Goal: Task Accomplishment & Management: Manage account settings

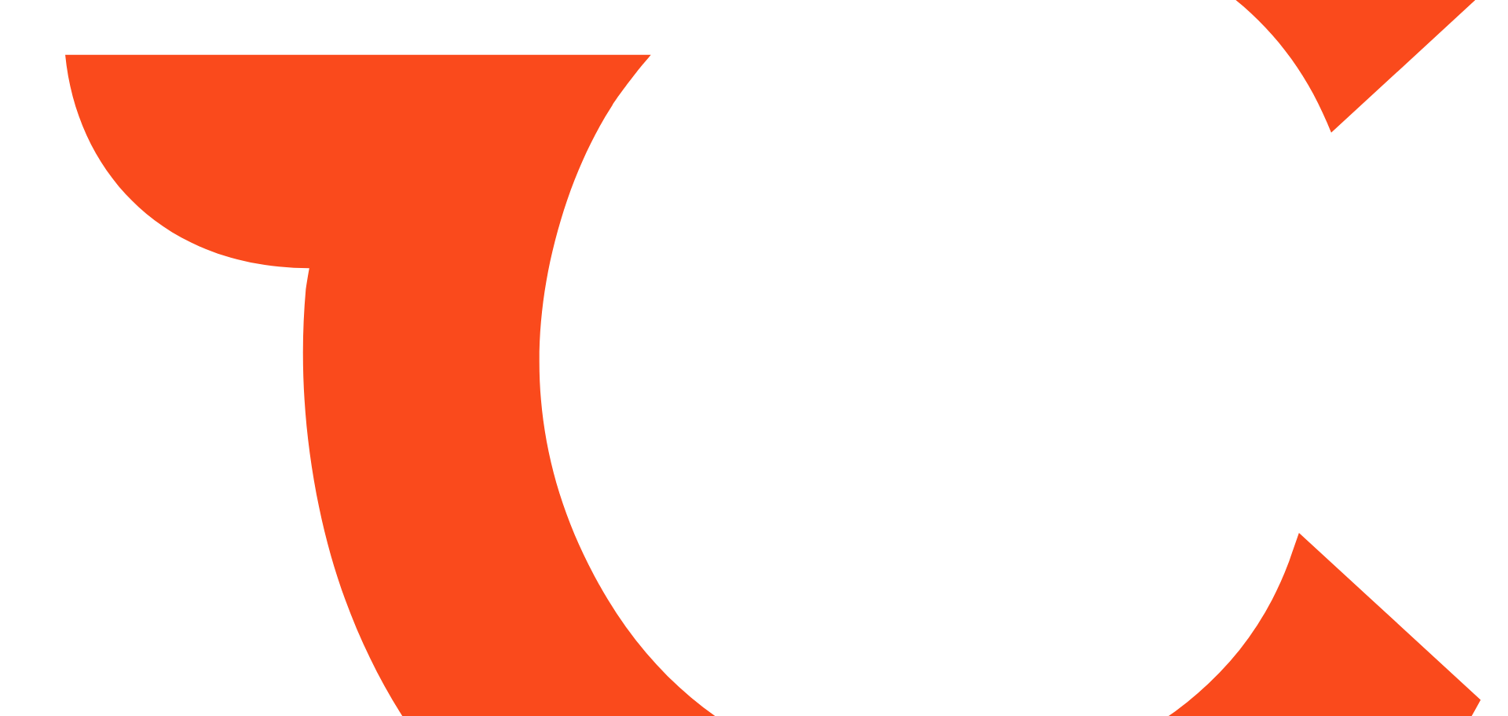
type input "*****"
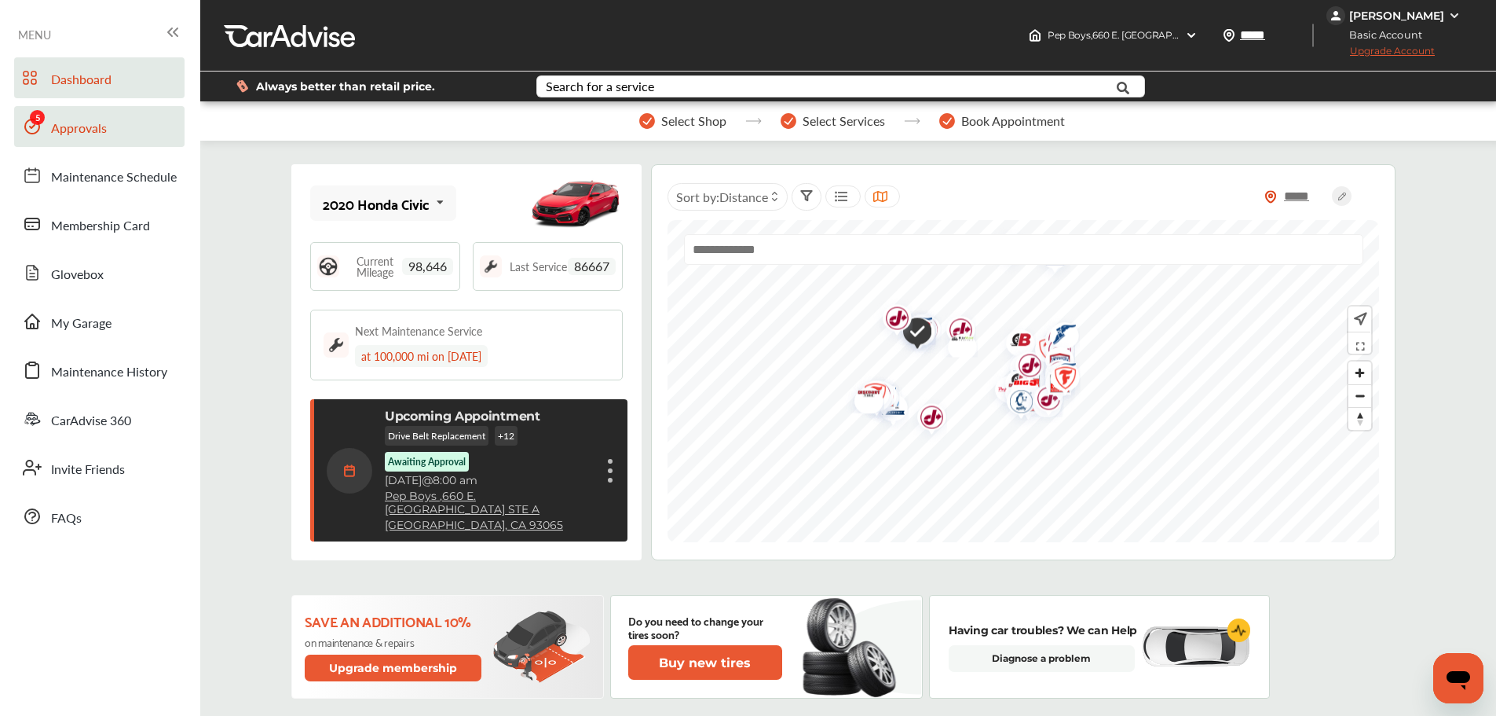
drag, startPoint x: 55, startPoint y: 123, endPoint x: 75, endPoint y: 125, distance: 19.7
click at [55, 123] on span "Approvals" at bounding box center [79, 129] width 56 height 20
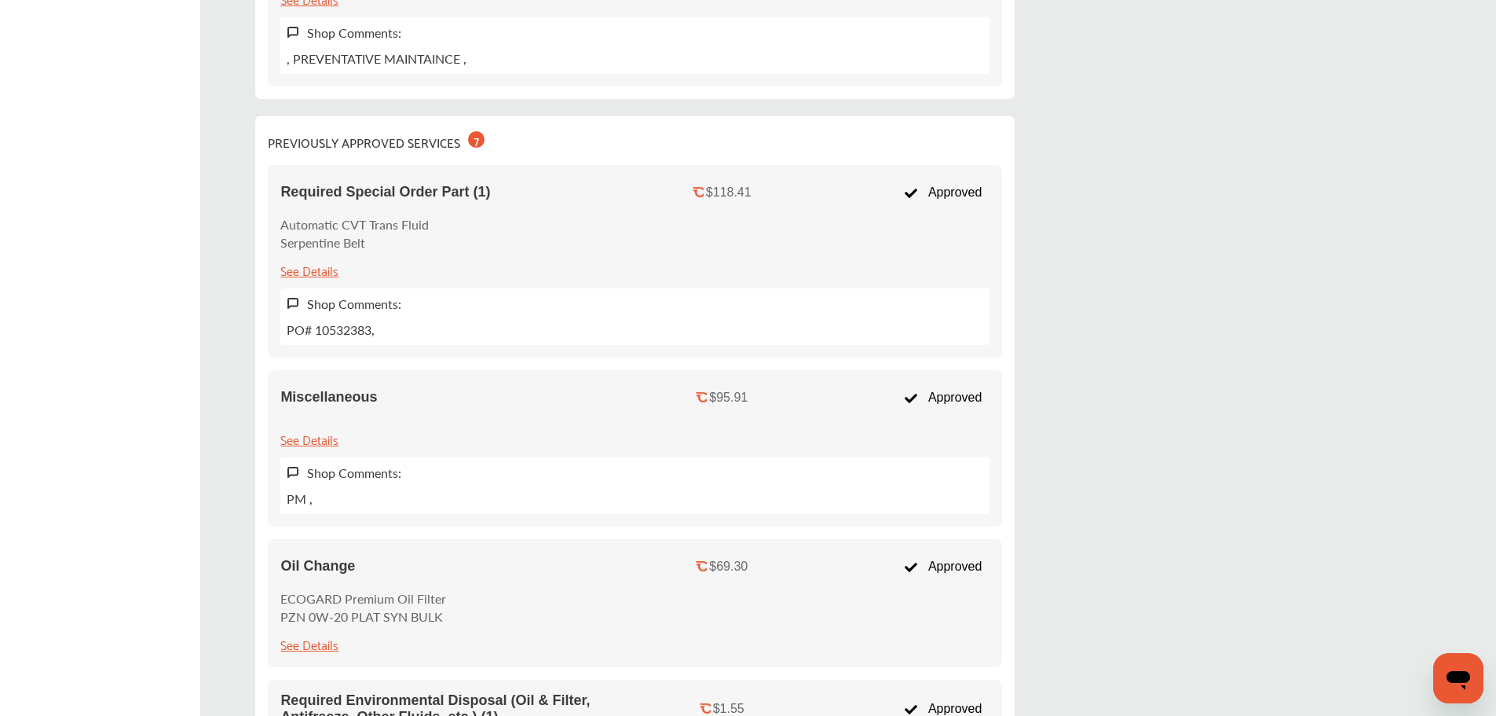
scroll to position [1100, 0]
